Goal: Contribute content

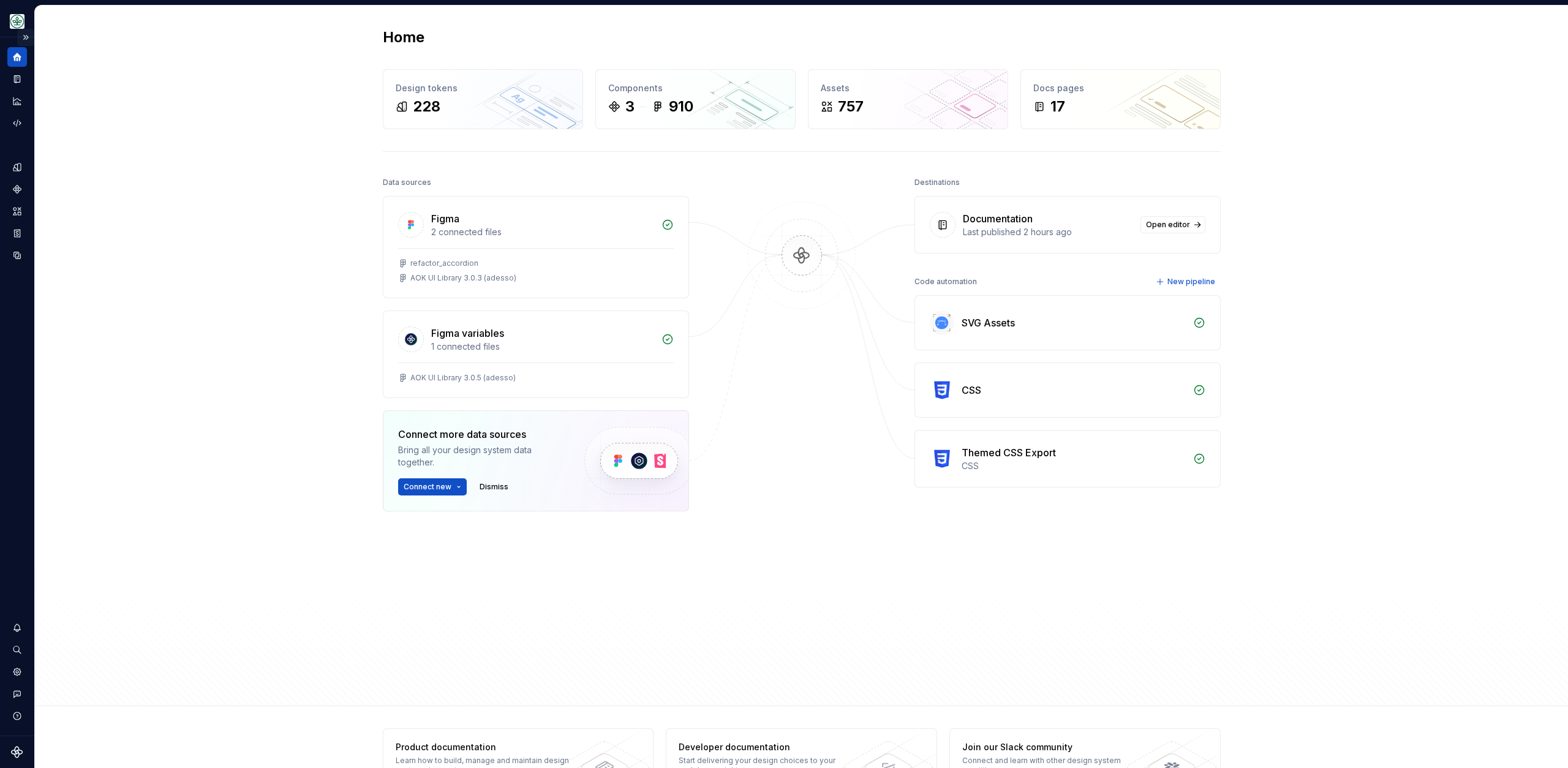
click at [22, 37] on button "Expand sidebar" at bounding box center [26, 37] width 17 height 17
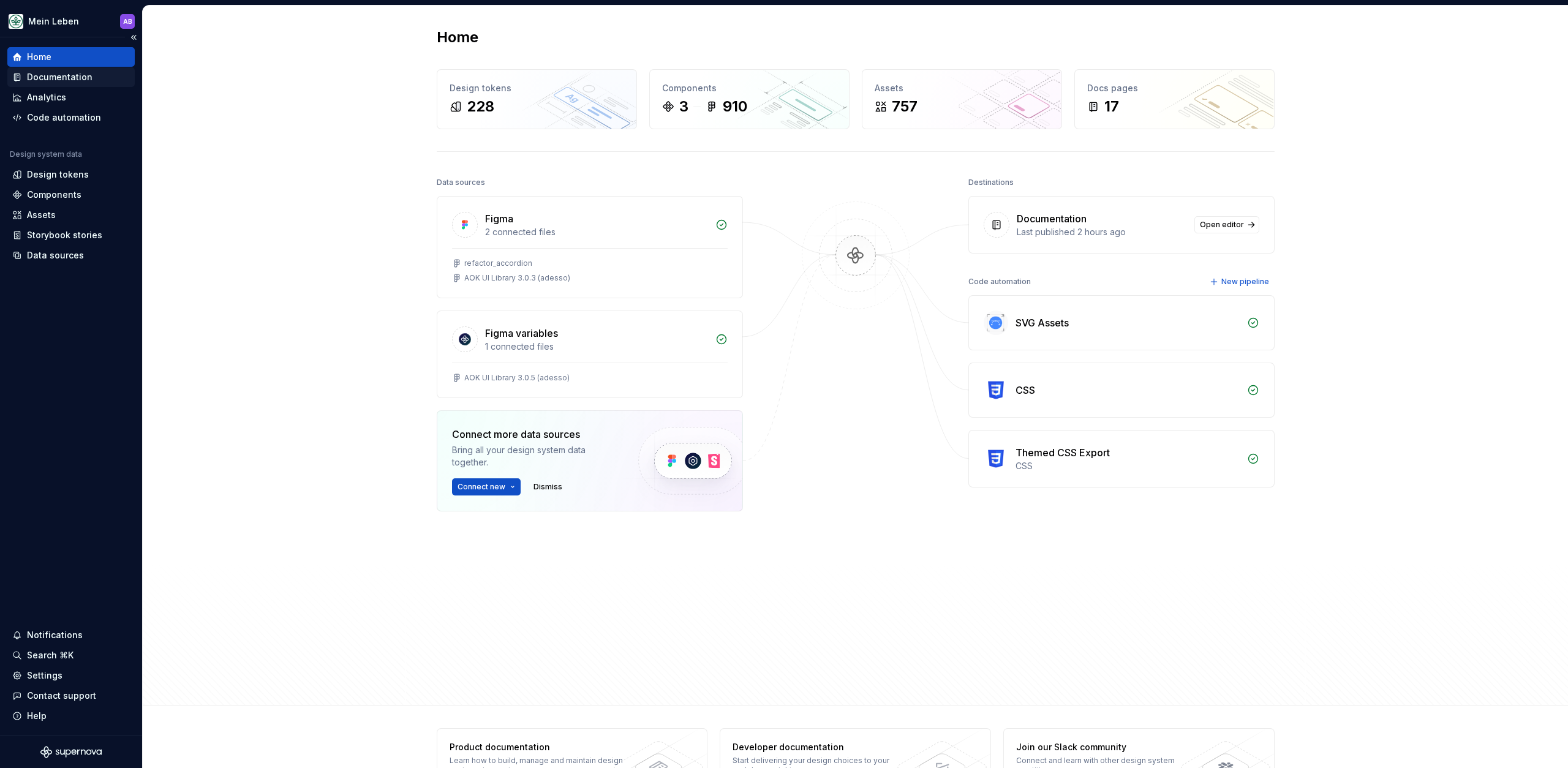
click at [62, 83] on div "Documentation" at bounding box center [71, 77] width 127 height 19
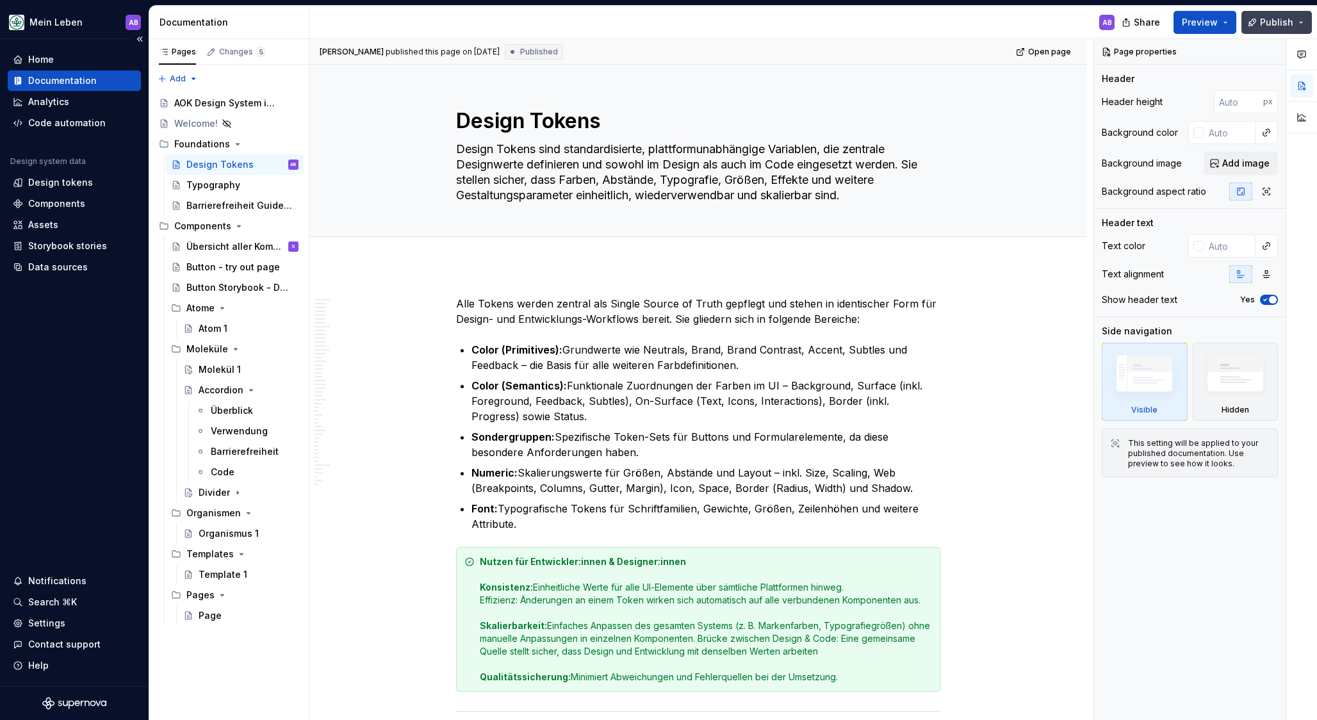
type textarea "*"
